Goal: Find contact information: Find contact information

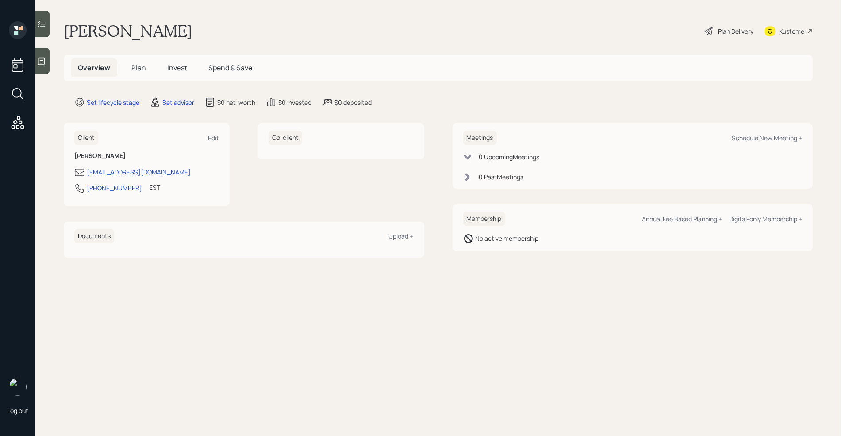
click at [789, 31] on div "Kustomer" at bounding box center [792, 31] width 27 height 9
drag, startPoint x: 127, startPoint y: 188, endPoint x: 85, endPoint y: 189, distance: 42.0
click at [85, 189] on div "[PHONE_NUMBER] EST Currently 11:07 AM" at bounding box center [146, 191] width 145 height 16
copy div "[PHONE_NUMBER]"
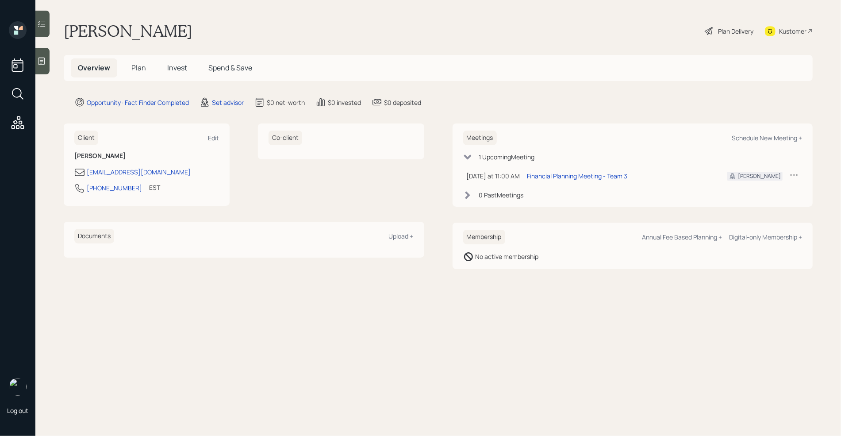
click at [791, 175] on icon at bounding box center [793, 174] width 7 height 1
